Goal: Browse casually

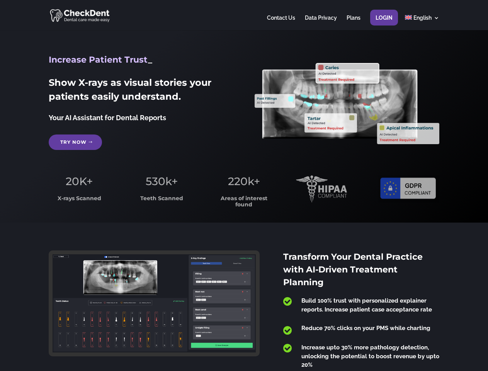
click at [244, 186] on span "220k+" at bounding box center [244, 181] width 32 height 13
click at [244, 15] on div at bounding box center [244, 15] width 390 height 30
click at [244, 186] on span "220k+" at bounding box center [244, 181] width 32 height 13
